Goal: Task Accomplishment & Management: Complete application form

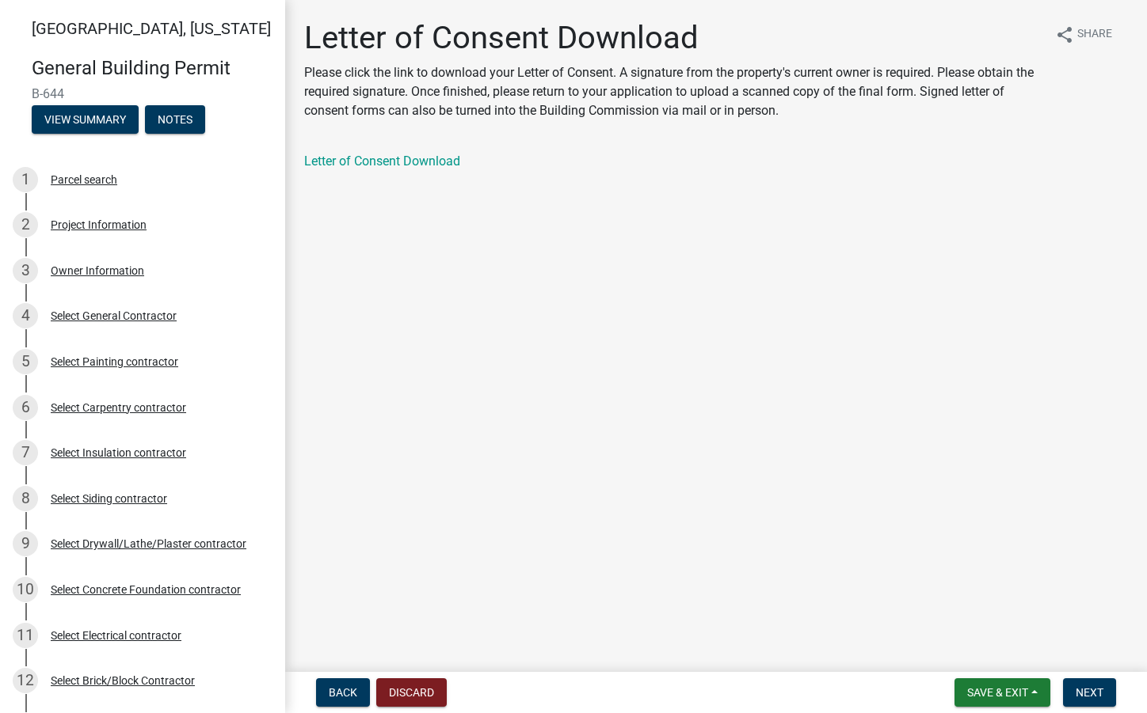
click at [1097, 677] on nav "Back Discard Save & Exit Save Save & Exit Next" at bounding box center [716, 692] width 862 height 41
click at [1098, 696] on span "Next" at bounding box center [1089, 693] width 28 height 13
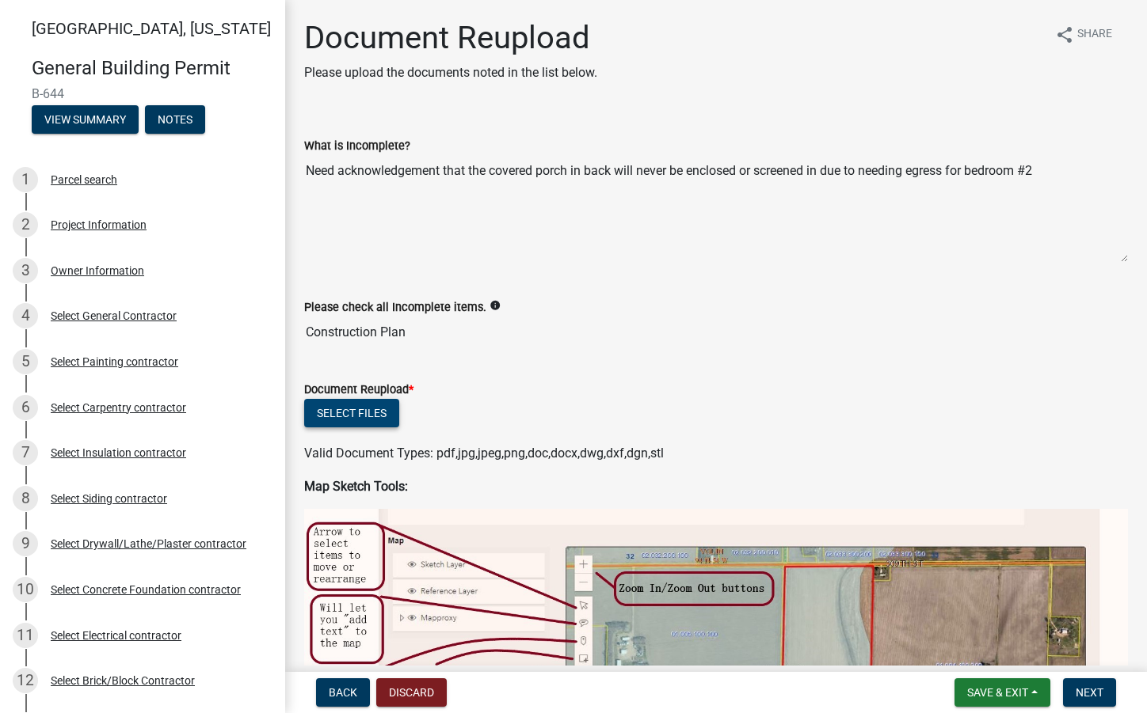
click at [360, 420] on button "Select files" at bounding box center [351, 413] width 95 height 29
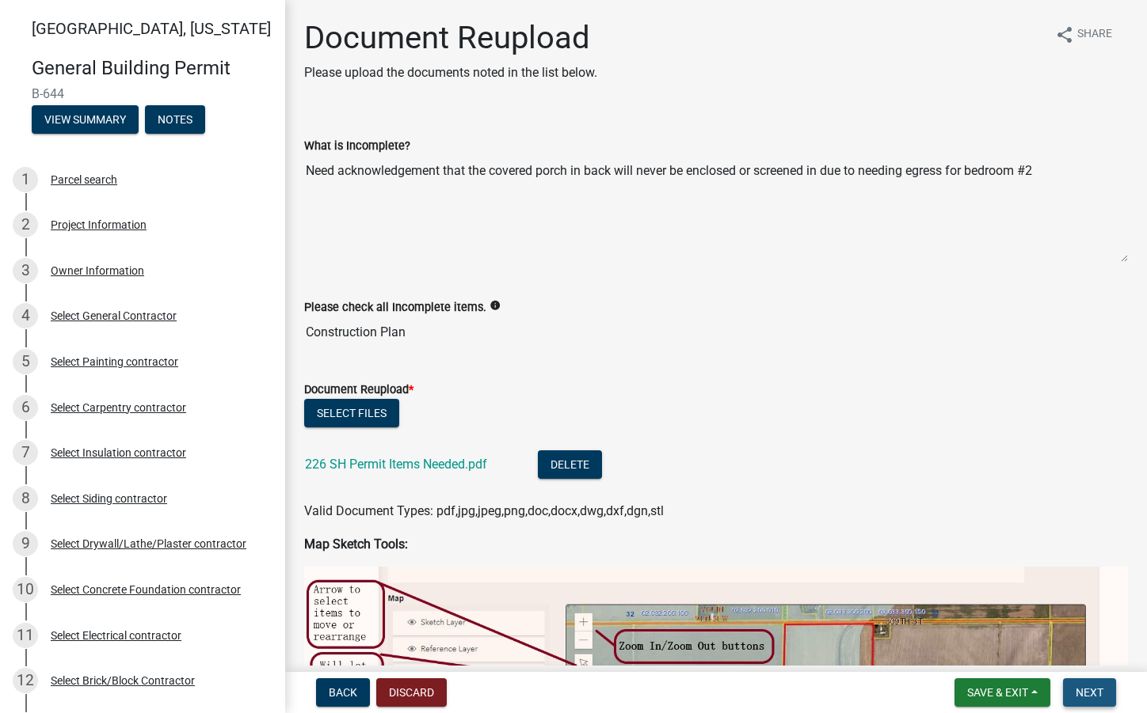
click at [1082, 694] on span "Next" at bounding box center [1089, 693] width 28 height 13
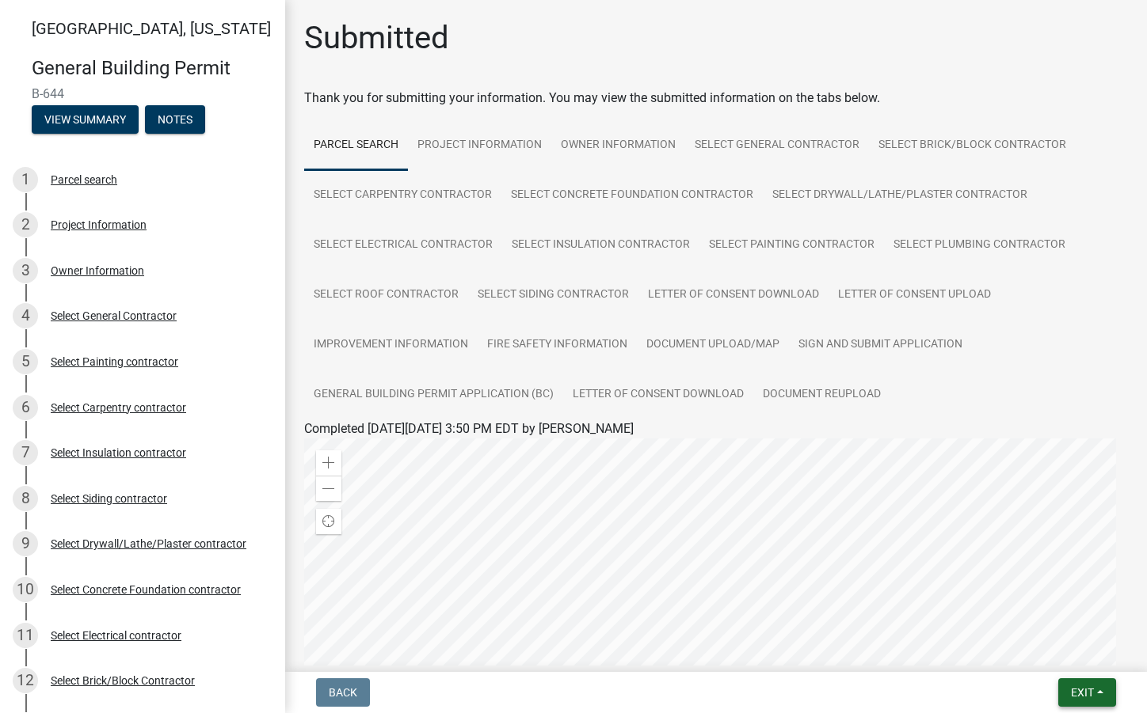
click at [1069, 680] on button "Exit" at bounding box center [1087, 693] width 58 height 29
click at [1044, 652] on button "Save & Exit" at bounding box center [1052, 652] width 127 height 38
